Goal: Check status: Check status

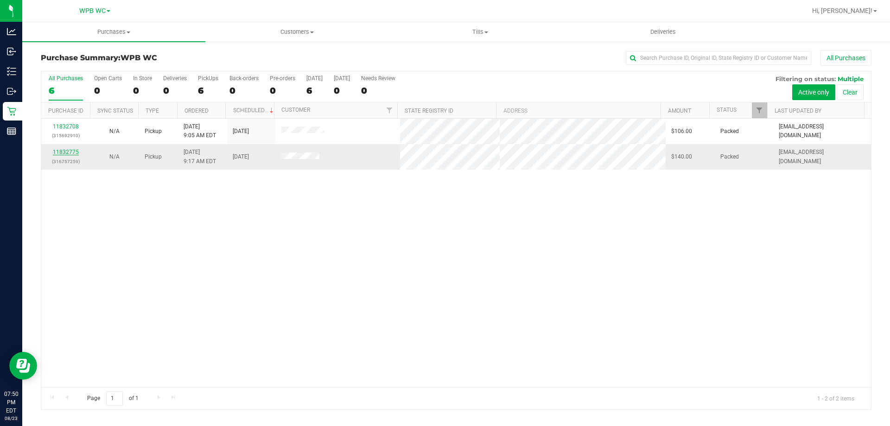
click at [66, 152] on link "11832775" at bounding box center [66, 152] width 26 height 6
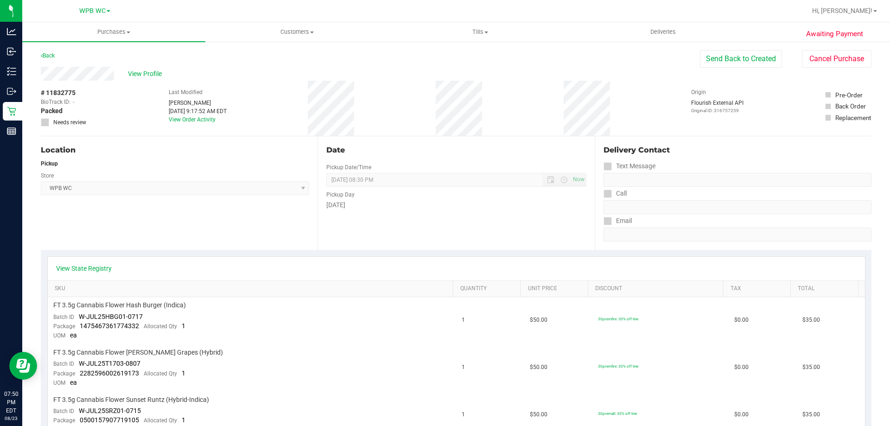
click at [141, 66] on div "Back Send Back to Created Cancel Purchase" at bounding box center [456, 58] width 831 height 17
click at [153, 70] on span "View Profile" at bounding box center [146, 74] width 37 height 10
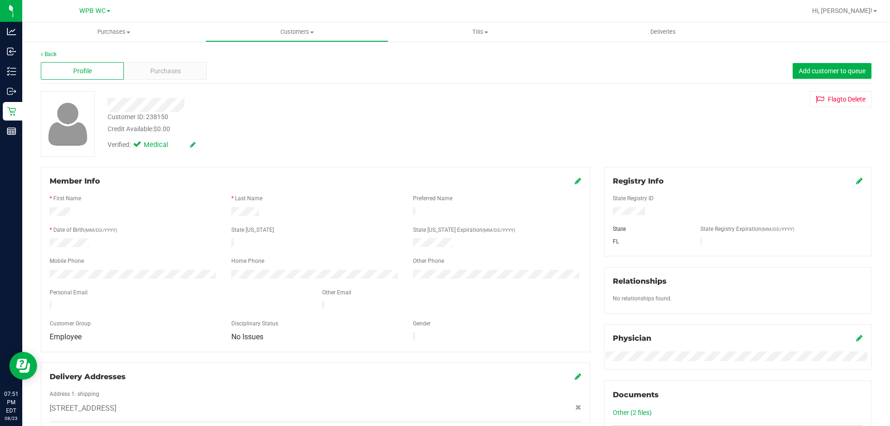
click at [169, 83] on div "Profile Purchases Add customer to queue" at bounding box center [456, 70] width 831 height 25
click at [172, 76] on div "Purchases" at bounding box center [165, 71] width 83 height 18
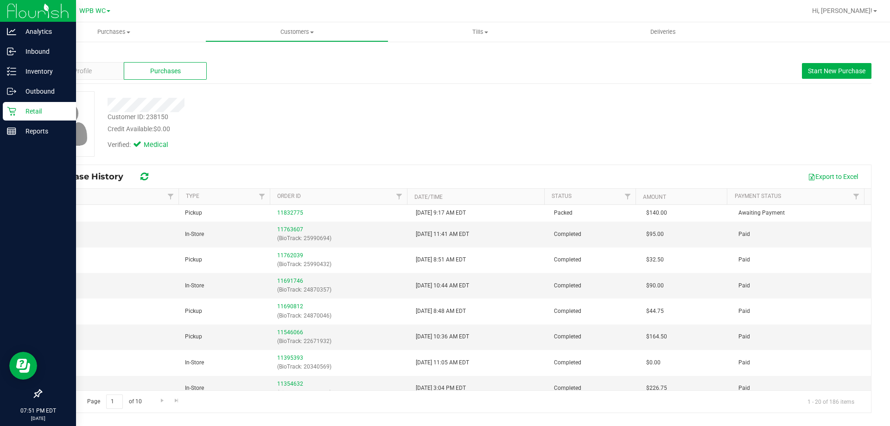
click at [30, 105] on div "Retail" at bounding box center [39, 111] width 73 height 19
